Goal: Contribute content: Contribute content

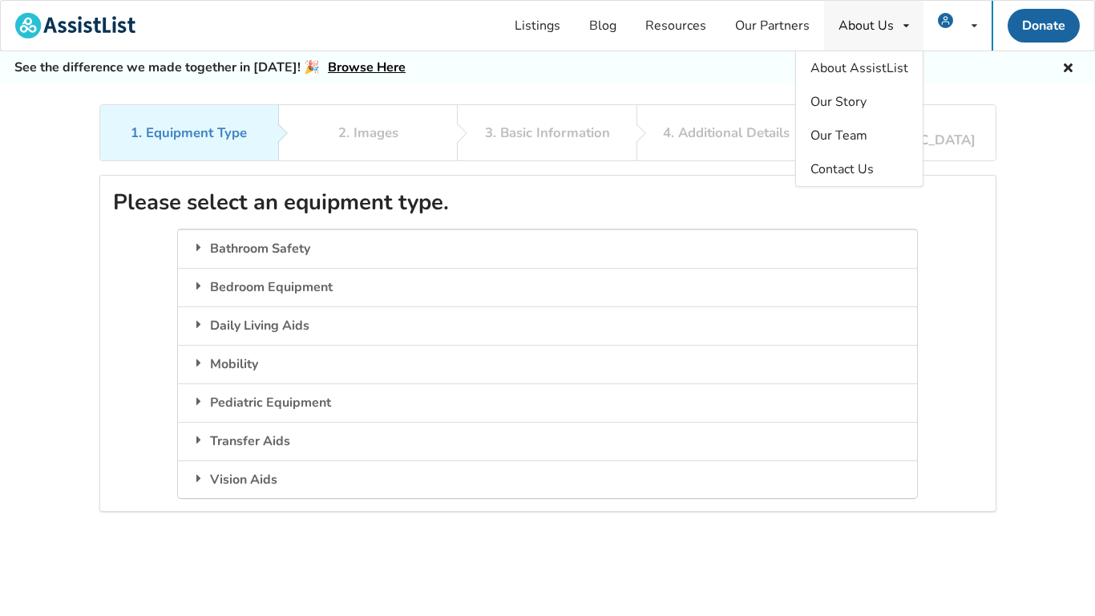
click at [887, 23] on div "About Us" at bounding box center [865, 25] width 55 height 13
click at [870, 8] on div "About Us About AssistList Our Story Our Team Contact Us" at bounding box center [873, 26] width 99 height 50
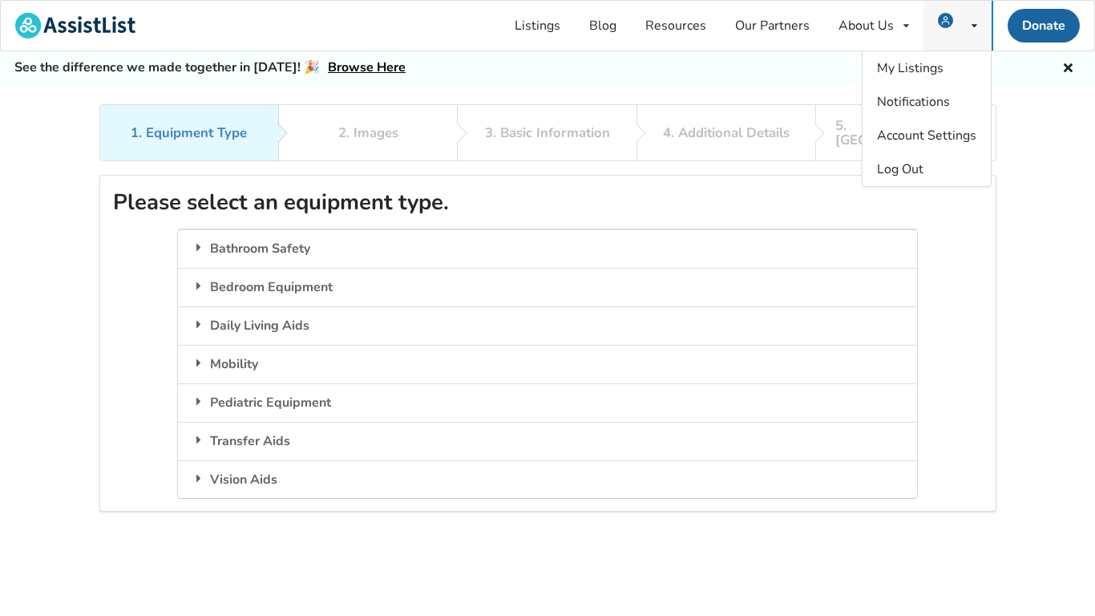
click at [974, 25] on icon at bounding box center [974, 26] width 6 height 10
click at [914, 60] on span "My Listings" at bounding box center [910, 68] width 67 height 18
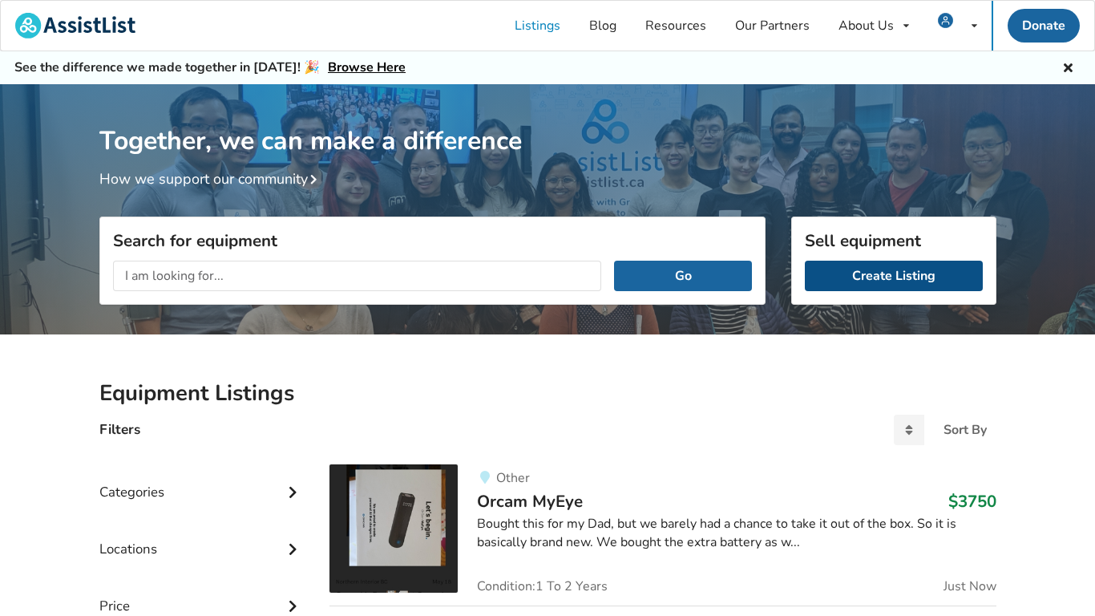
click at [906, 283] on link "Create Listing" at bounding box center [894, 275] width 178 height 30
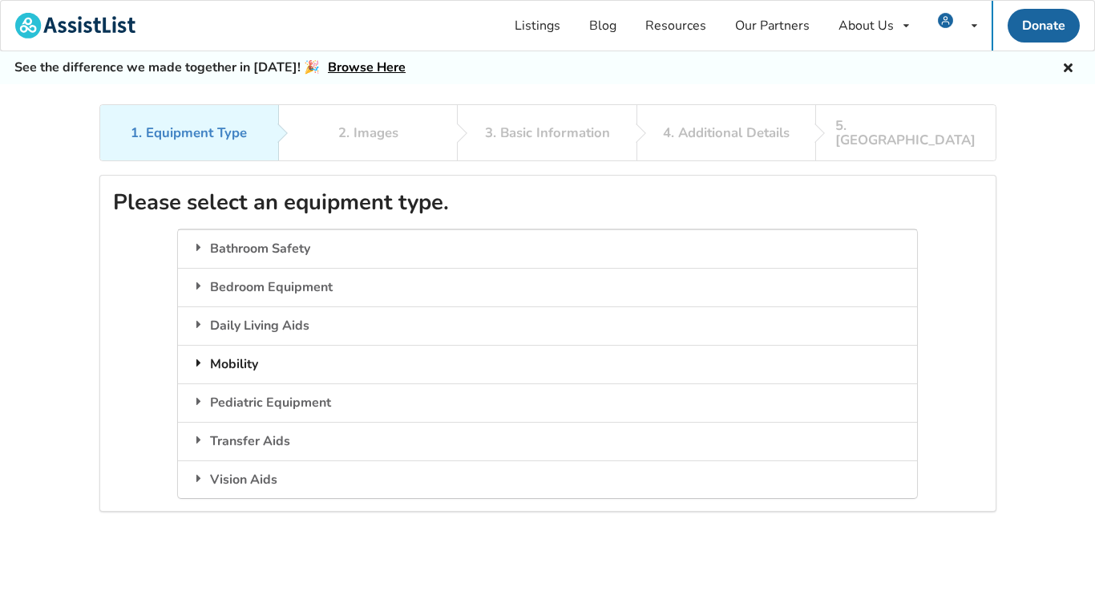
click at [238, 349] on div "Mobility" at bounding box center [547, 364] width 739 height 38
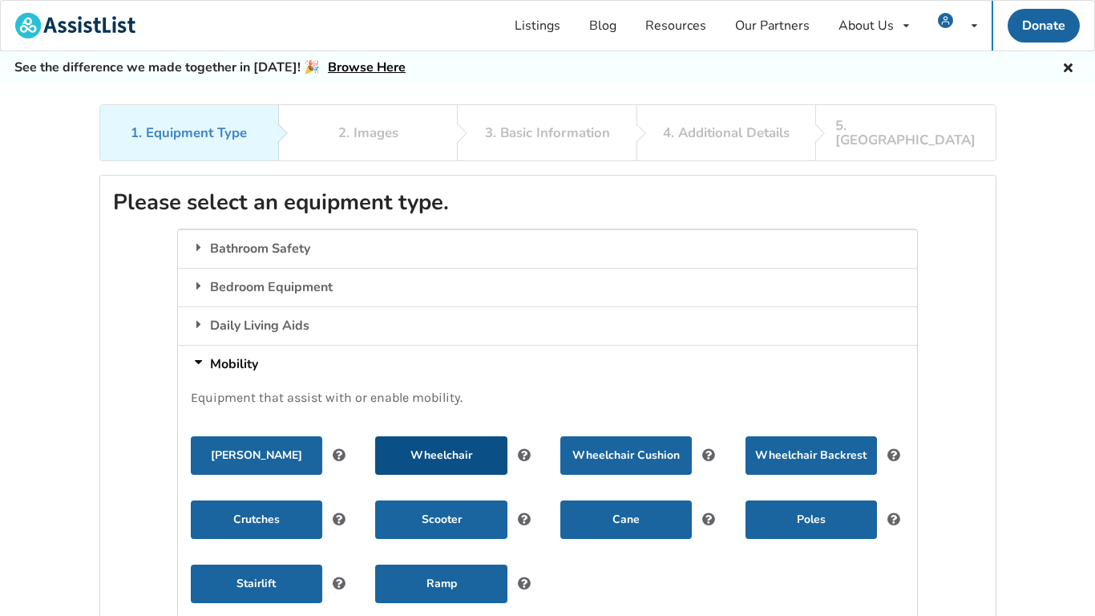
click at [466, 444] on button "Wheelchair" at bounding box center [440, 455] width 131 height 38
